Goal: Find specific page/section: Find specific page/section

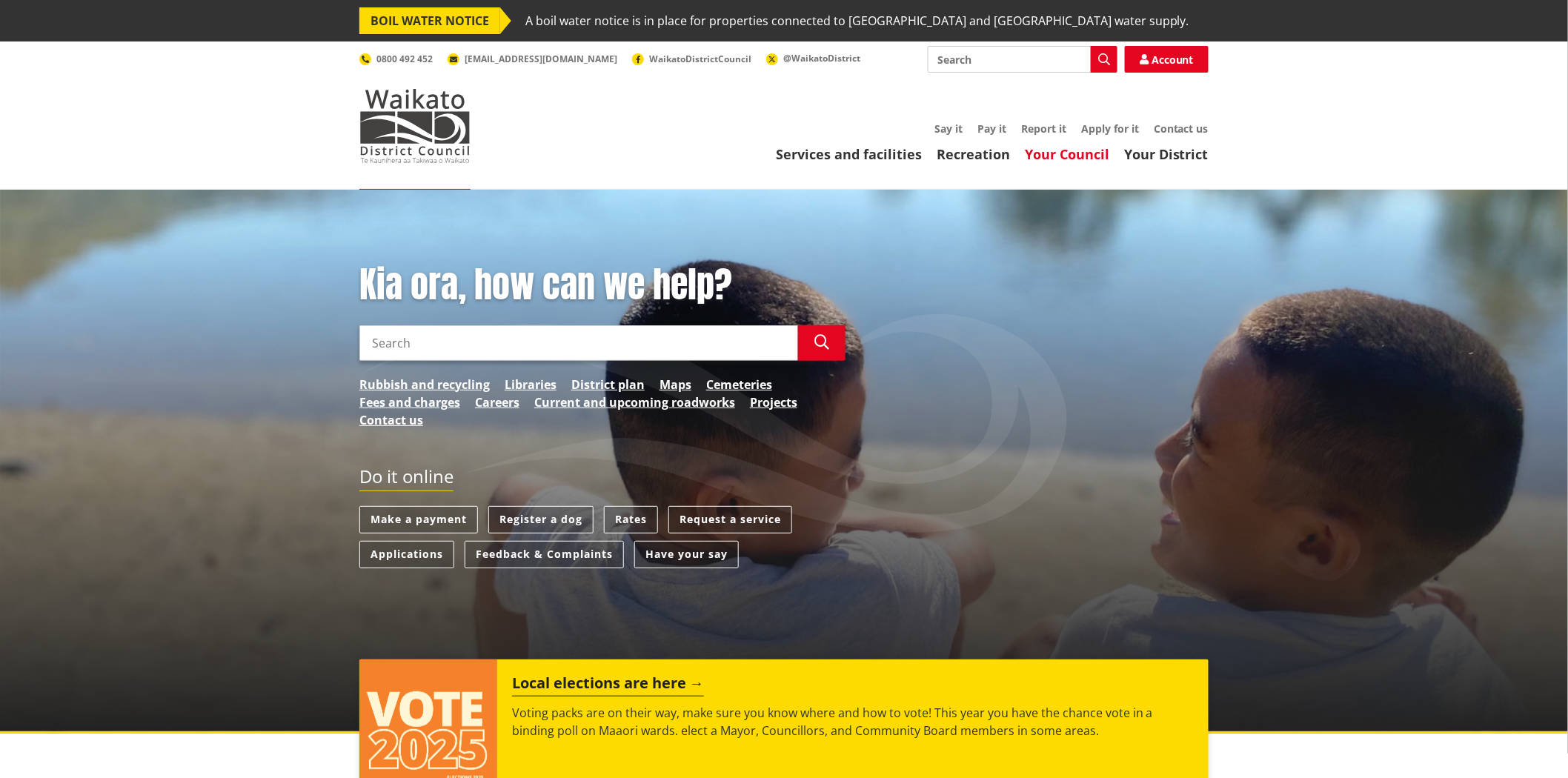
click at [1041, 150] on link "Your Council" at bounding box center [1066, 154] width 85 height 18
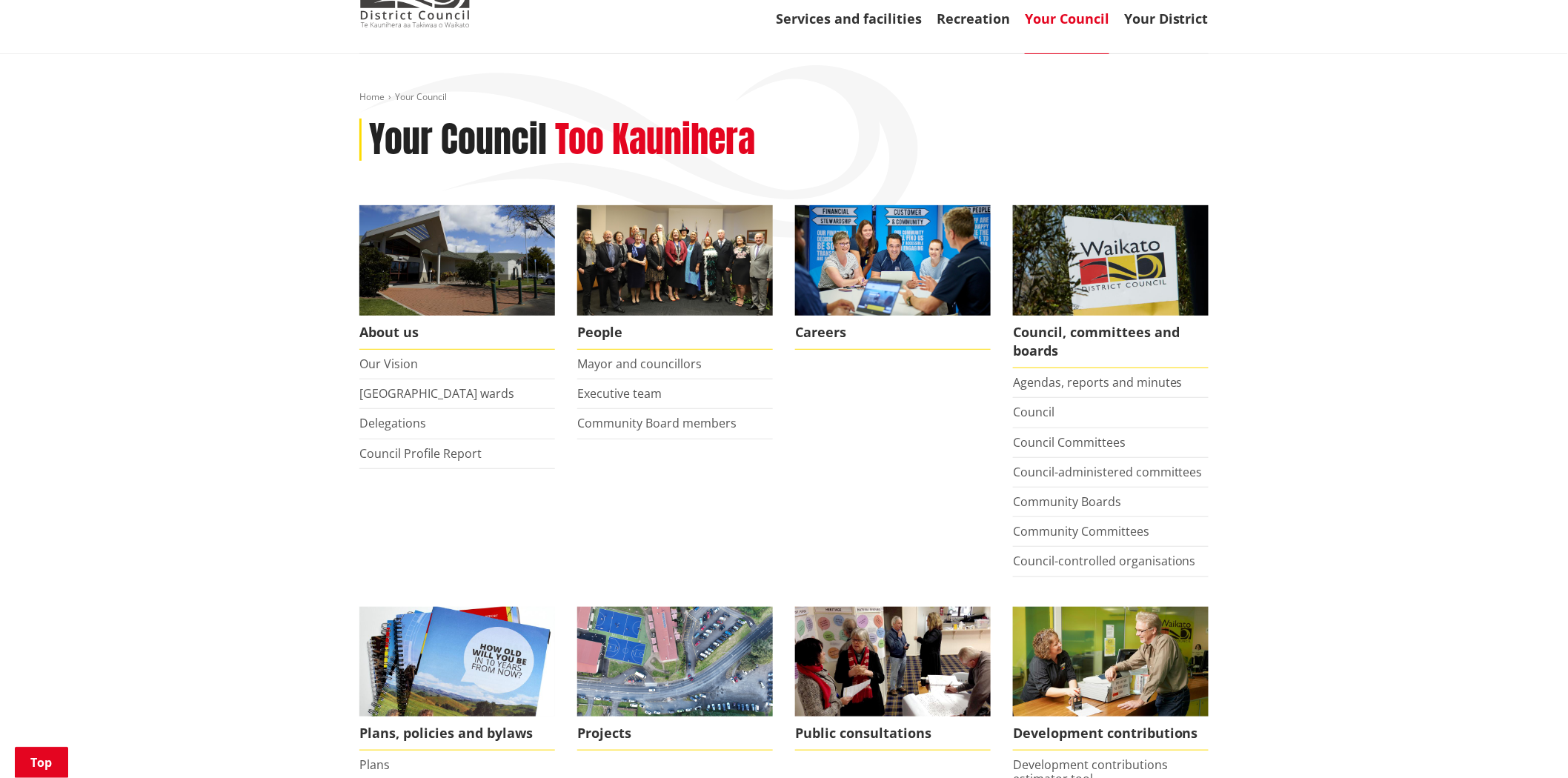
scroll to position [165, 0]
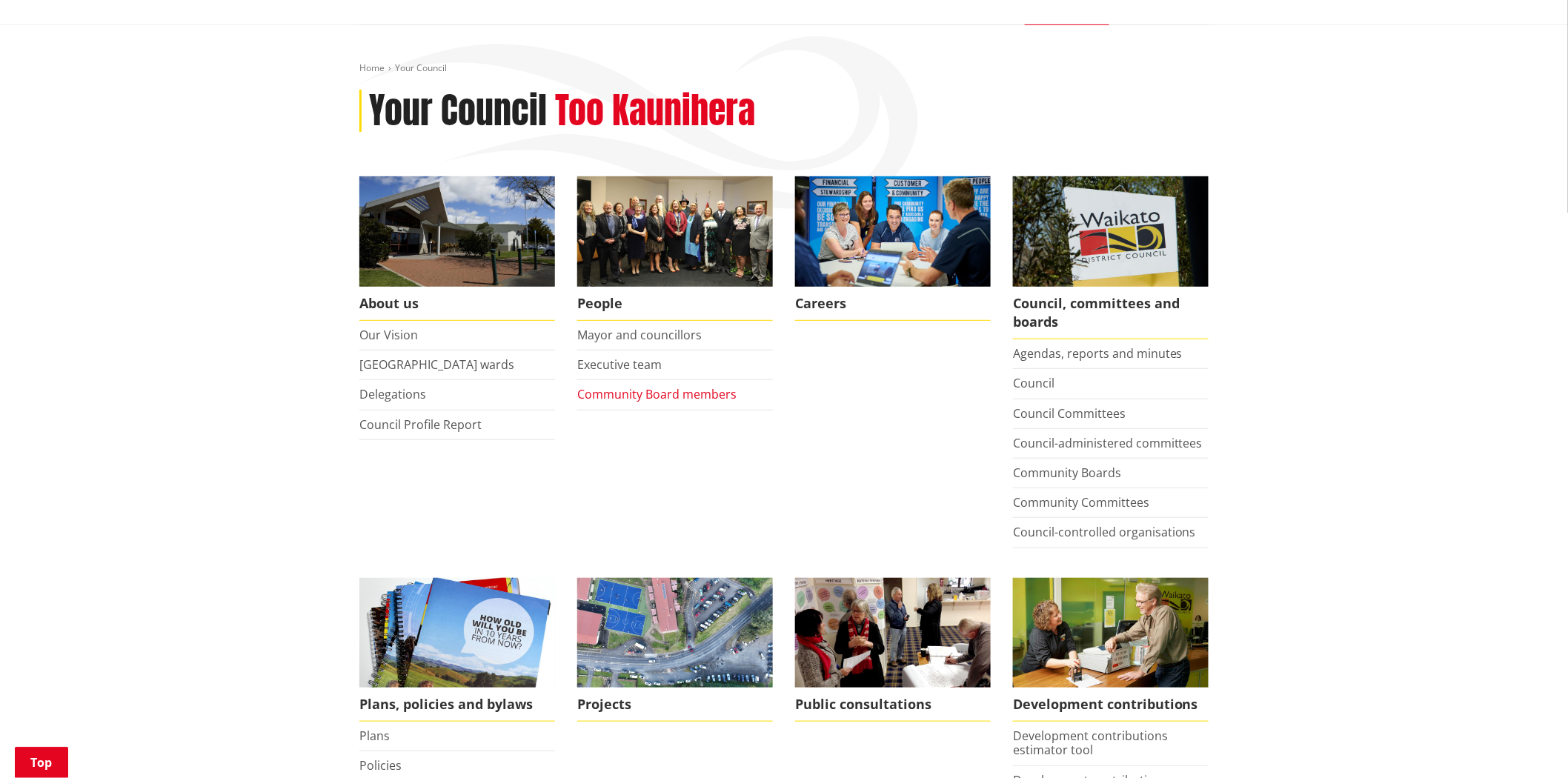
click at [724, 396] on link "Community Board members" at bounding box center [657, 393] width 160 height 17
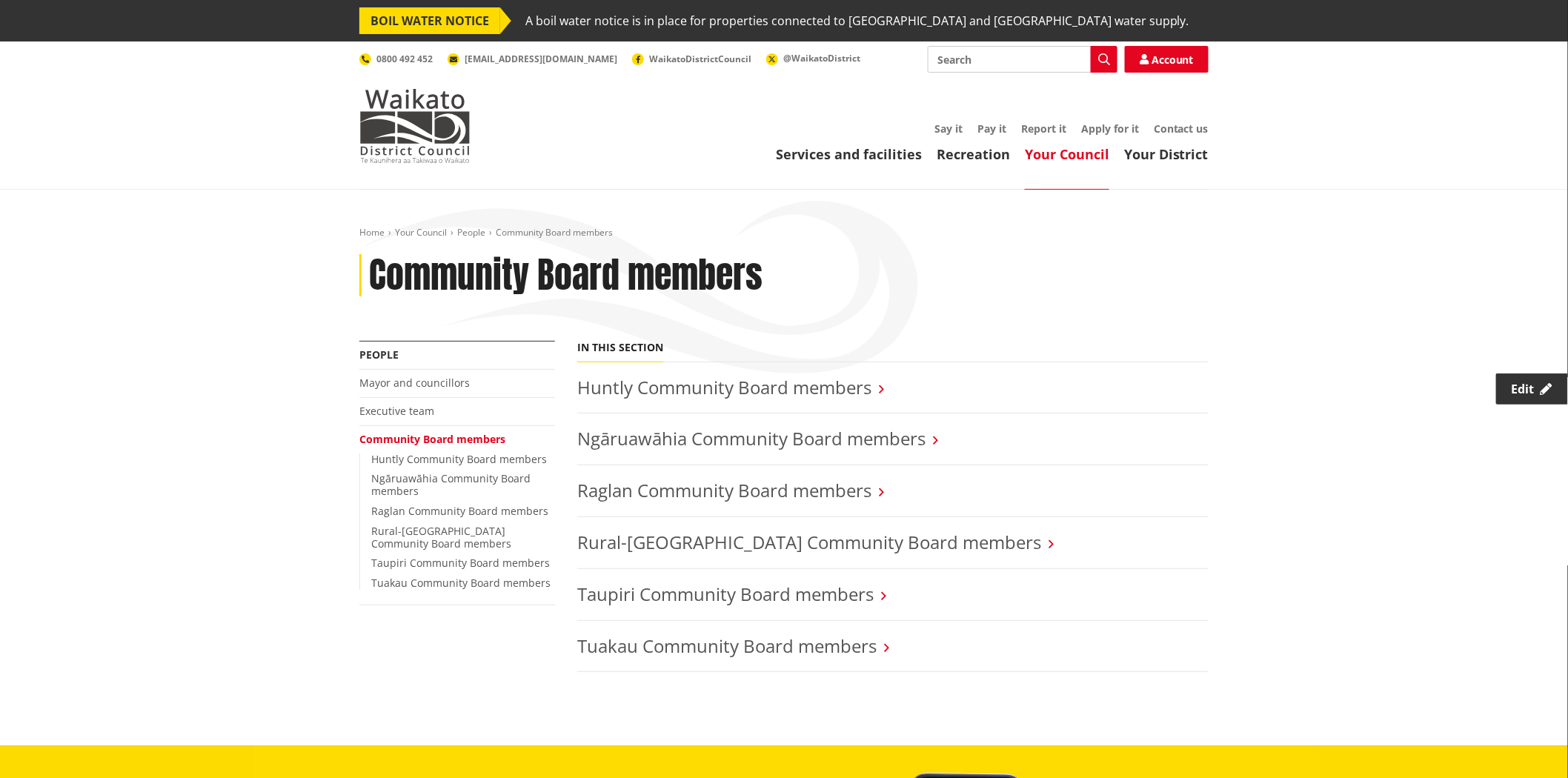
click at [1531, 388] on span "Edit" at bounding box center [1523, 389] width 23 height 17
click at [1007, 56] on input "Search" at bounding box center [1022, 58] width 190 height 26
type input "community boards"
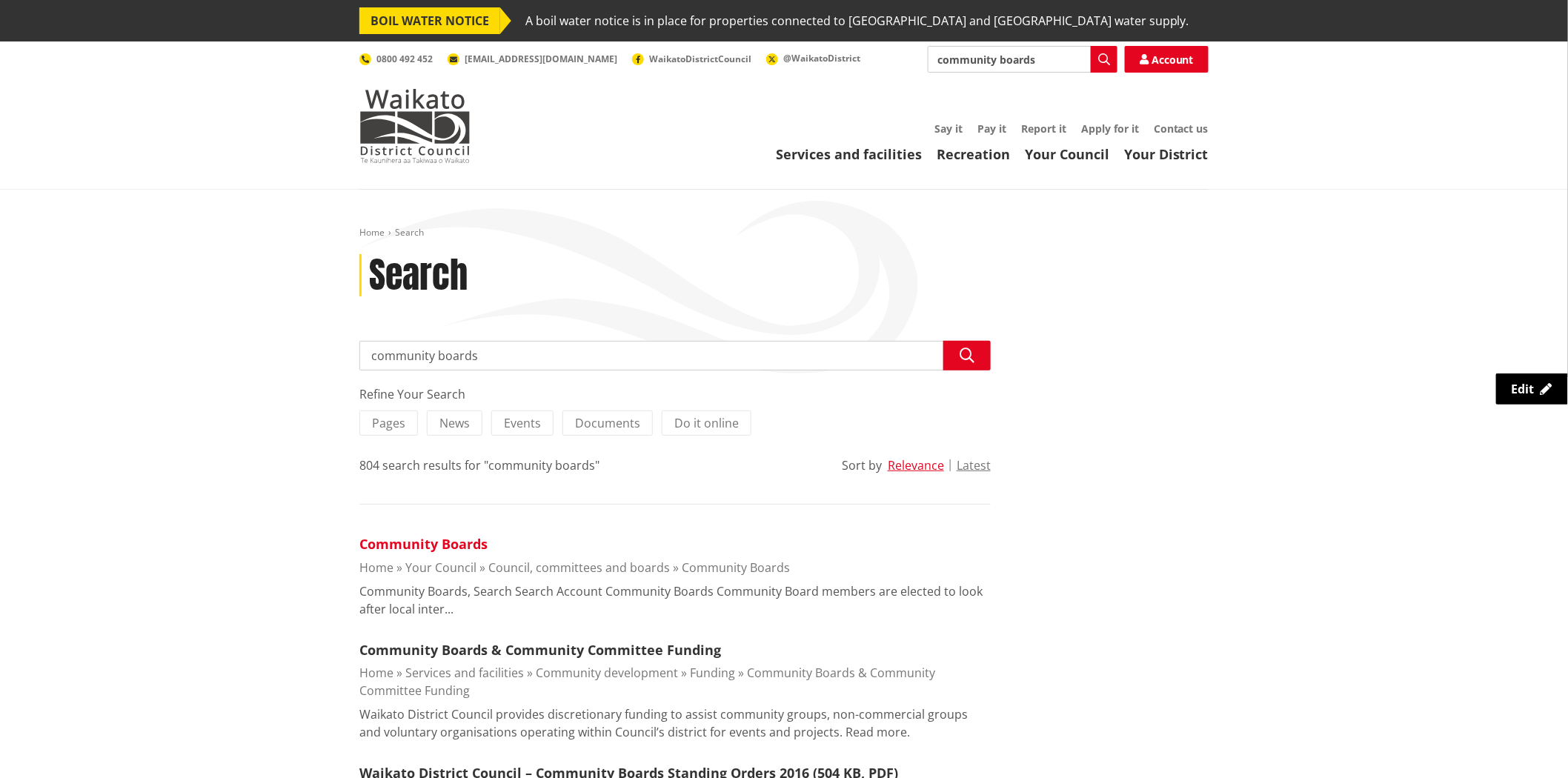
click at [407, 549] on link "Community Boards" at bounding box center [424, 543] width 129 height 18
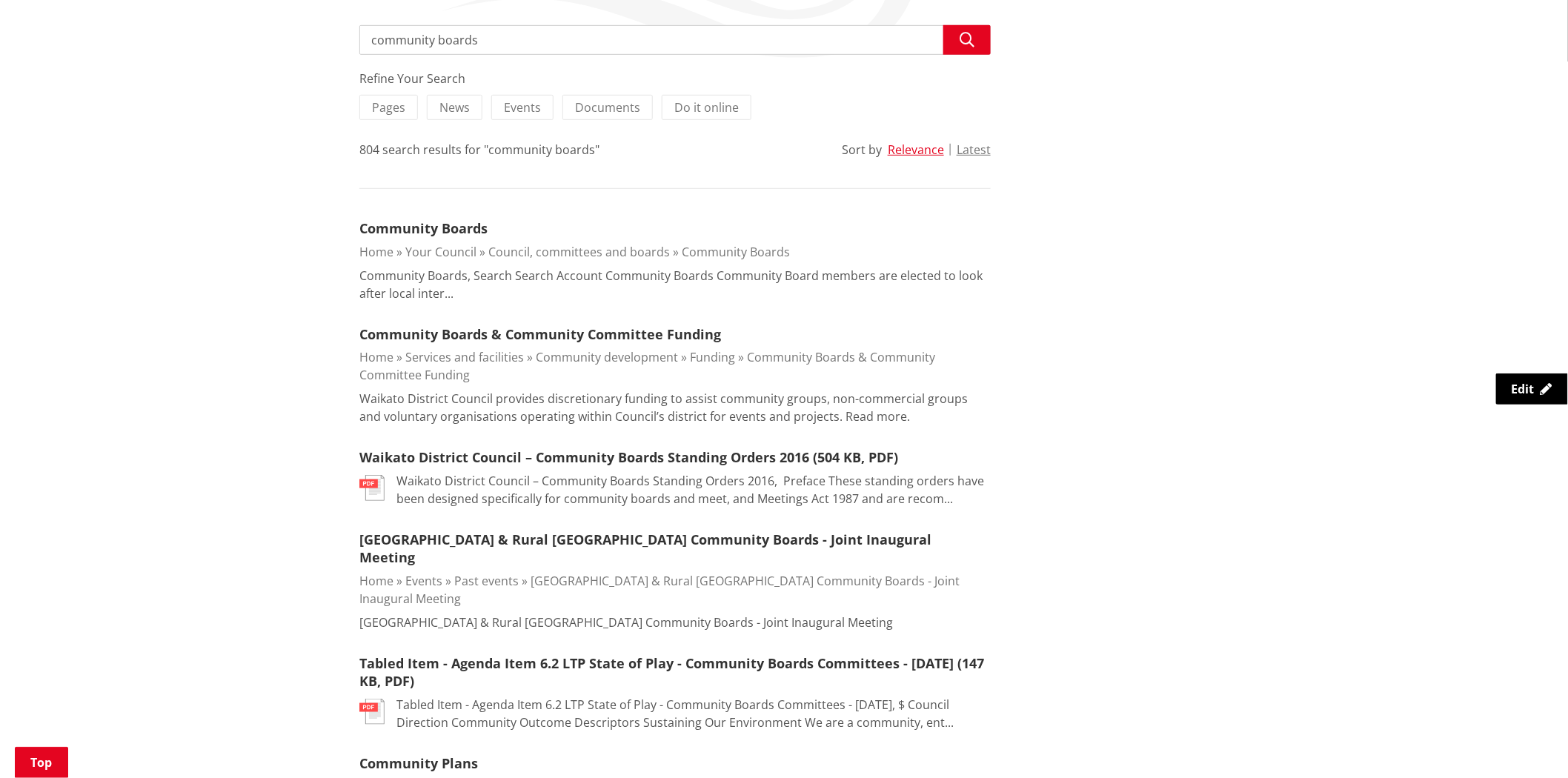
scroll to position [165, 0]
